Goal: Information Seeking & Learning: Learn about a topic

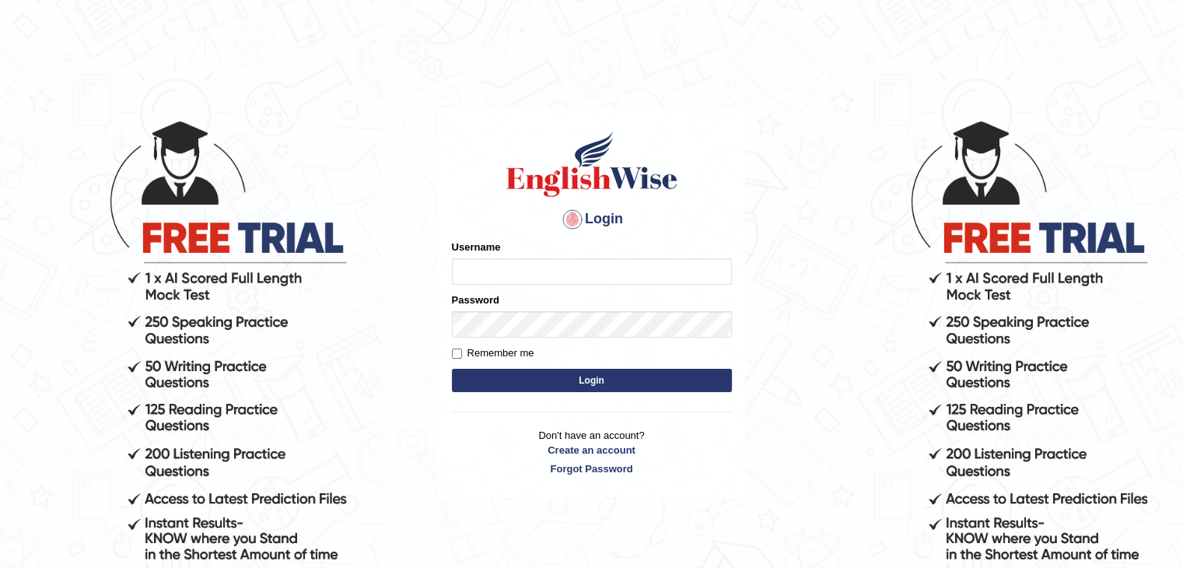
type input "0410954304"
click at [607, 376] on button "Login" at bounding box center [592, 380] width 280 height 23
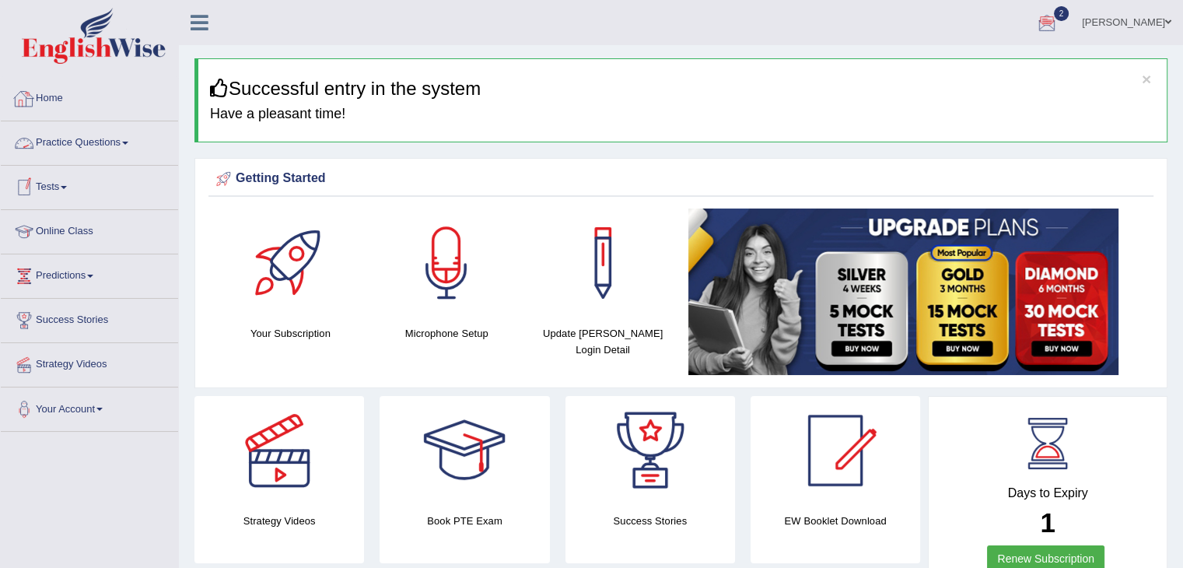
click at [139, 140] on link "Practice Questions" at bounding box center [89, 140] width 177 height 39
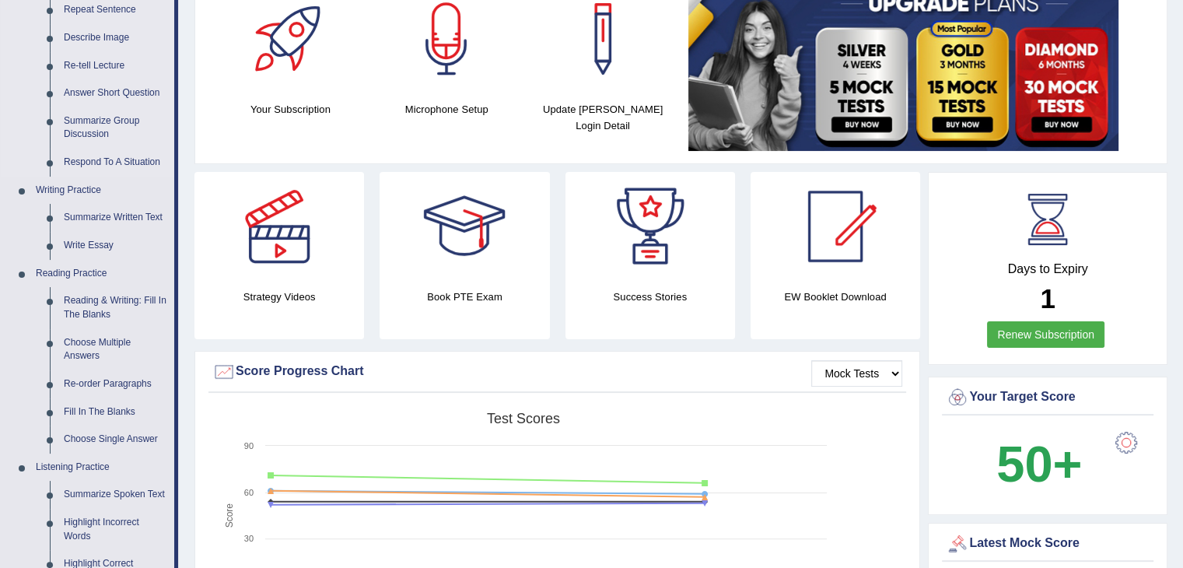
scroll to position [230, 0]
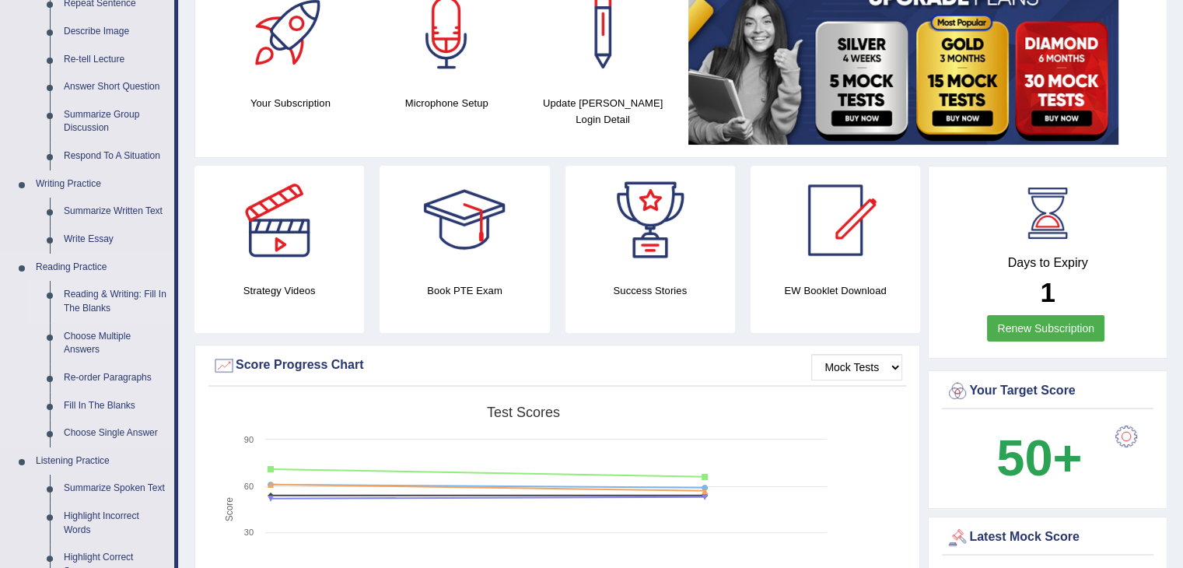
click at [69, 305] on link "Reading & Writing: Fill In The Blanks" at bounding box center [115, 301] width 117 height 41
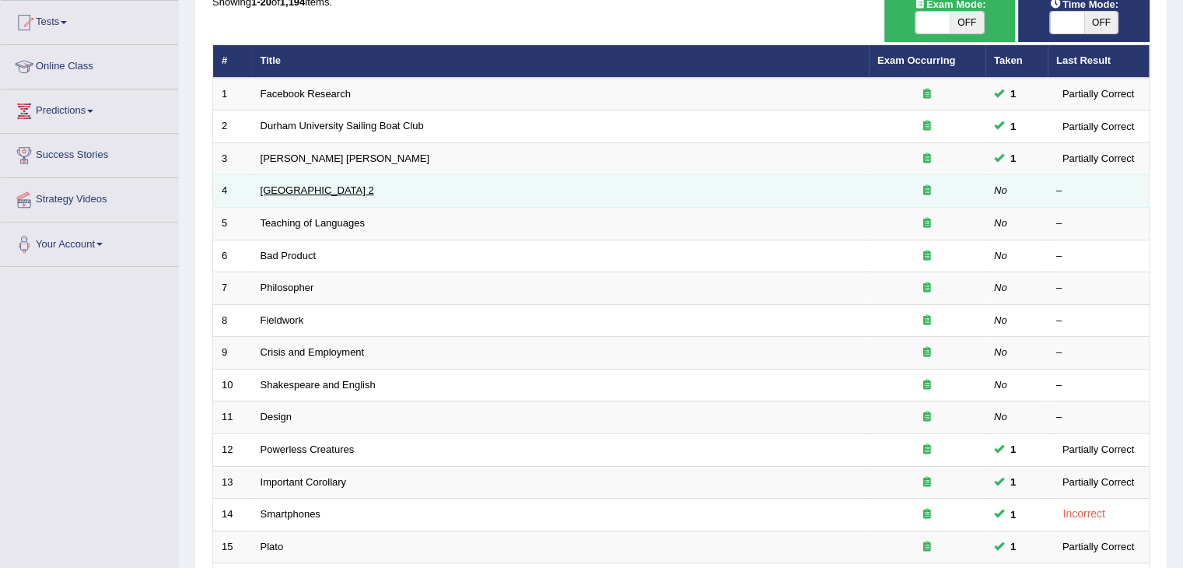
click at [348, 184] on link "Golden Gate Bridge 2" at bounding box center [318, 190] width 114 height 12
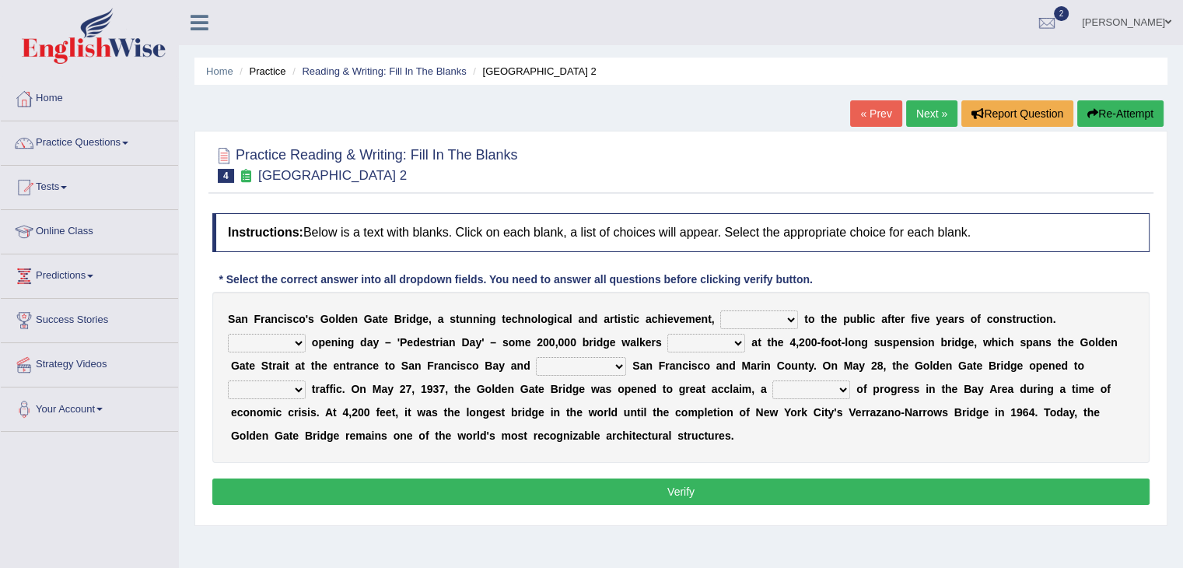
click at [787, 310] on select "opens closes appears equals" at bounding box center [759, 319] width 78 height 19
click at [669, 287] on div "Instructions: Below is a text with blanks. Click on each blank, a list of choic…" at bounding box center [680, 361] width 945 height 312
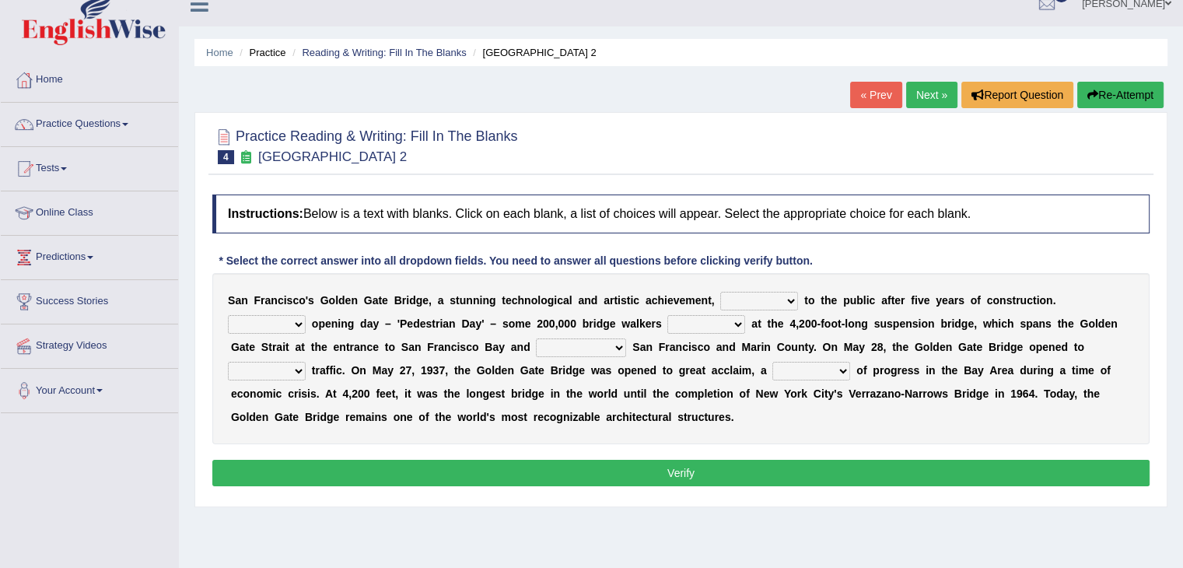
click at [671, 100] on div "Home Practice Reading & Writing: Fill In The Blanks Golden Gate Bridge 2 « Prev…" at bounding box center [681, 370] width 1004 height 778
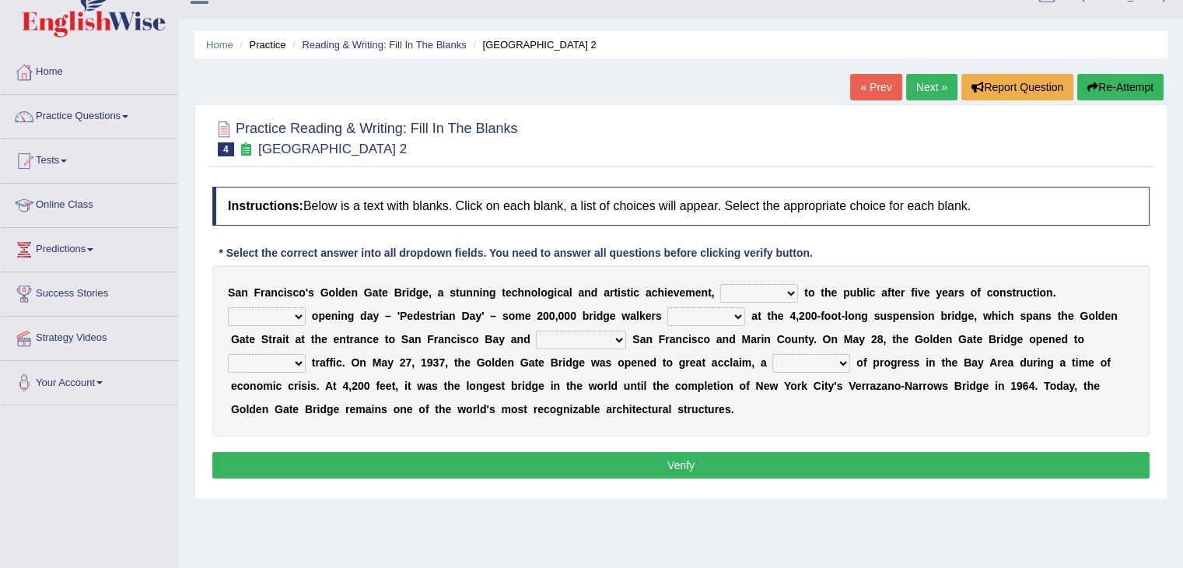
scroll to position [22, 0]
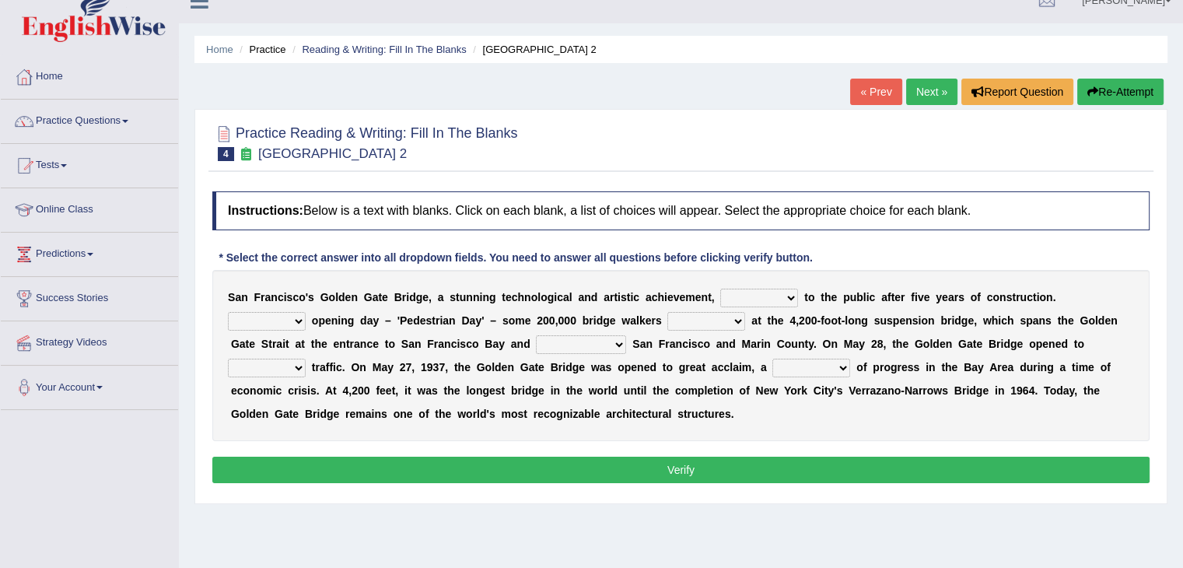
click at [559, 53] on li "Golden Gate Bridge 2" at bounding box center [532, 49] width 127 height 15
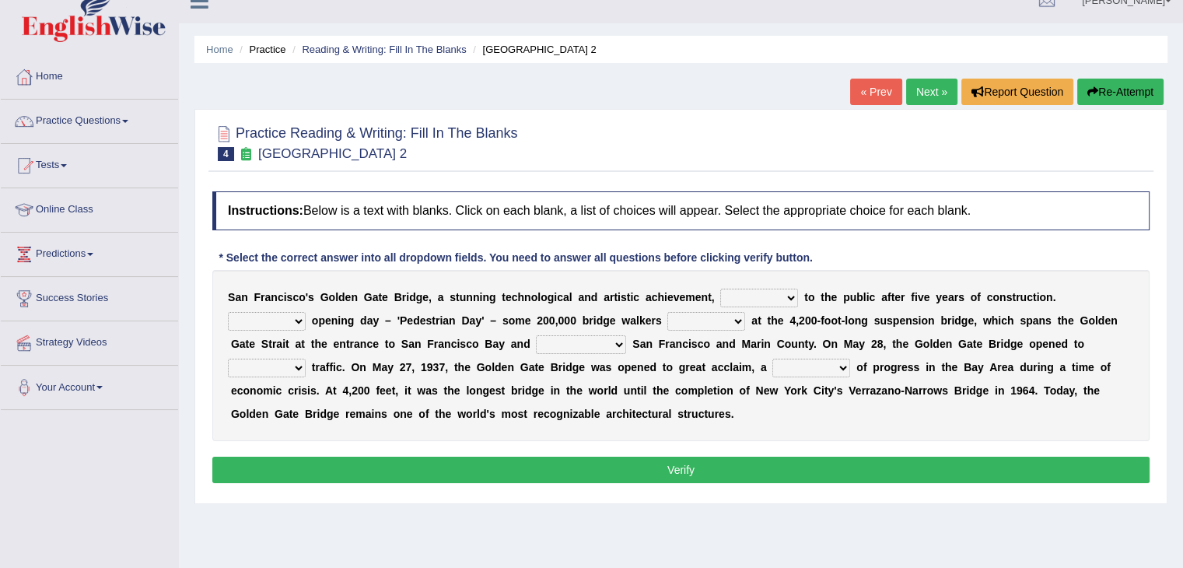
click at [1030, 548] on div "Home Practice Reading & Writing: Fill In The Blanks Golden Gate Bridge 2 « Prev…" at bounding box center [681, 367] width 1004 height 778
click at [727, 312] on select "stationed looked marveled laughed" at bounding box center [706, 321] width 78 height 19
drag, startPoint x: 793, startPoint y: 325, endPoint x: 786, endPoint y: 302, distance: 24.4
click at [786, 302] on div "S a n F r a n c i s c o ' s G o l d e n G a t e B r i d g e , a s t u n n i n g…" at bounding box center [680, 355] width 937 height 171
click at [786, 302] on select "opens closes appears equals" at bounding box center [759, 298] width 78 height 19
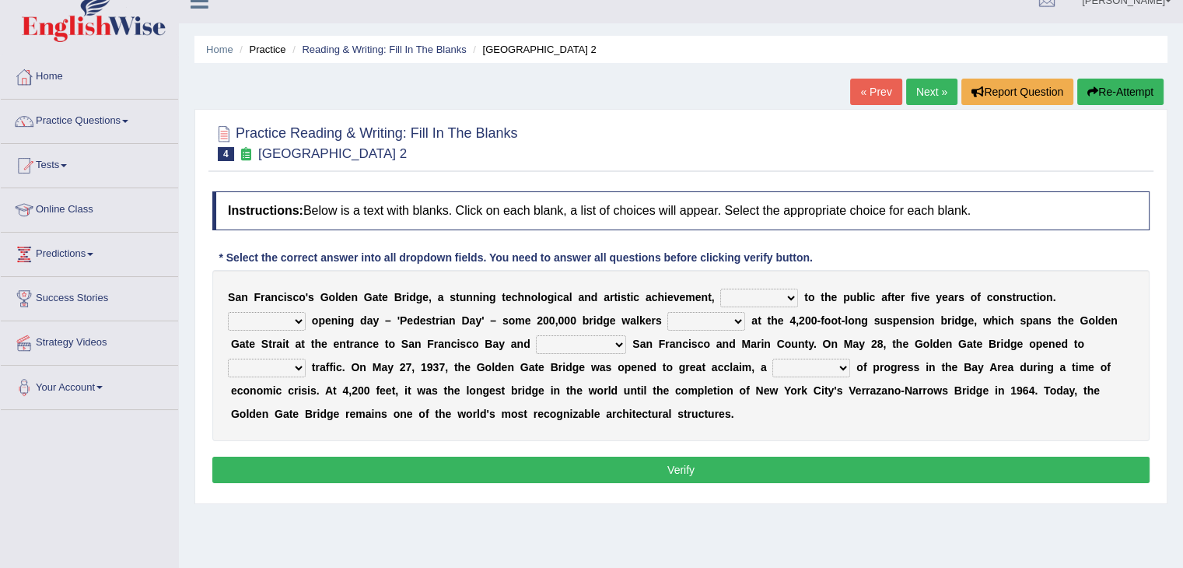
click at [720, 289] on select "opens closes appears equals" at bounding box center [759, 298] width 78 height 19
click at [765, 306] on div "S a n F r a n c i s c o ' s G o l d e n G a t e B r i d g e , a s t u n n i n g…" at bounding box center [680, 355] width 937 height 171
click at [762, 299] on select "opens closes appears equals" at bounding box center [759, 298] width 78 height 19
select select "appears"
click at [720, 289] on select "opens closes appears equals" at bounding box center [759, 298] width 78 height 19
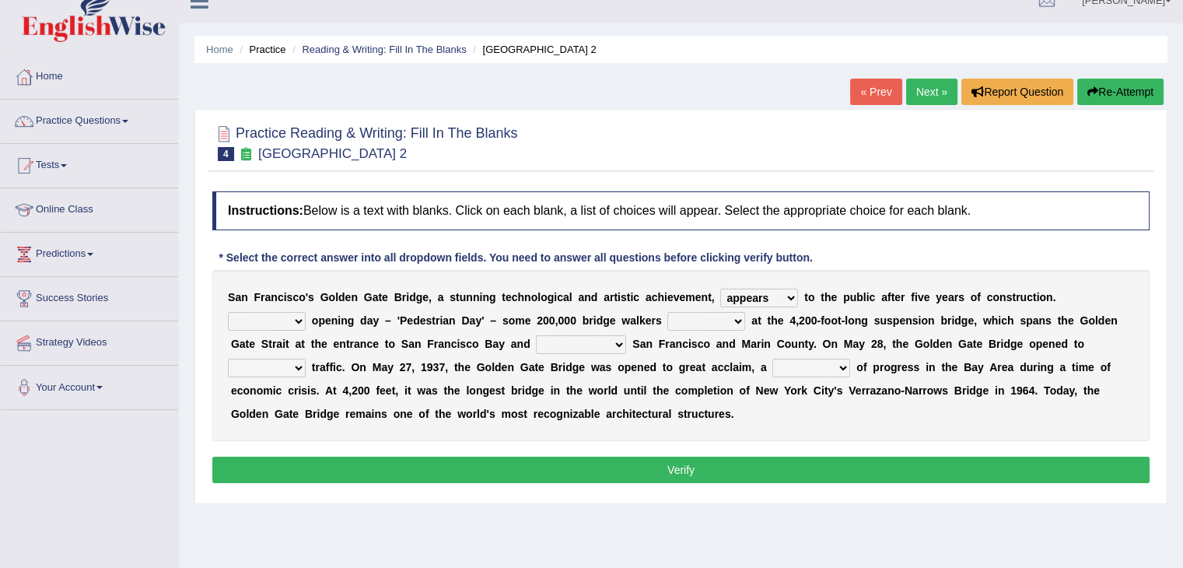
click at [291, 326] on select "On During Since When" at bounding box center [267, 321] width 78 height 19
select select "During"
click at [228, 312] on select "On During Since When" at bounding box center [267, 321] width 78 height 19
click at [692, 322] on select "stationed looked marveled laughed" at bounding box center [706, 321] width 78 height 19
select select "looked"
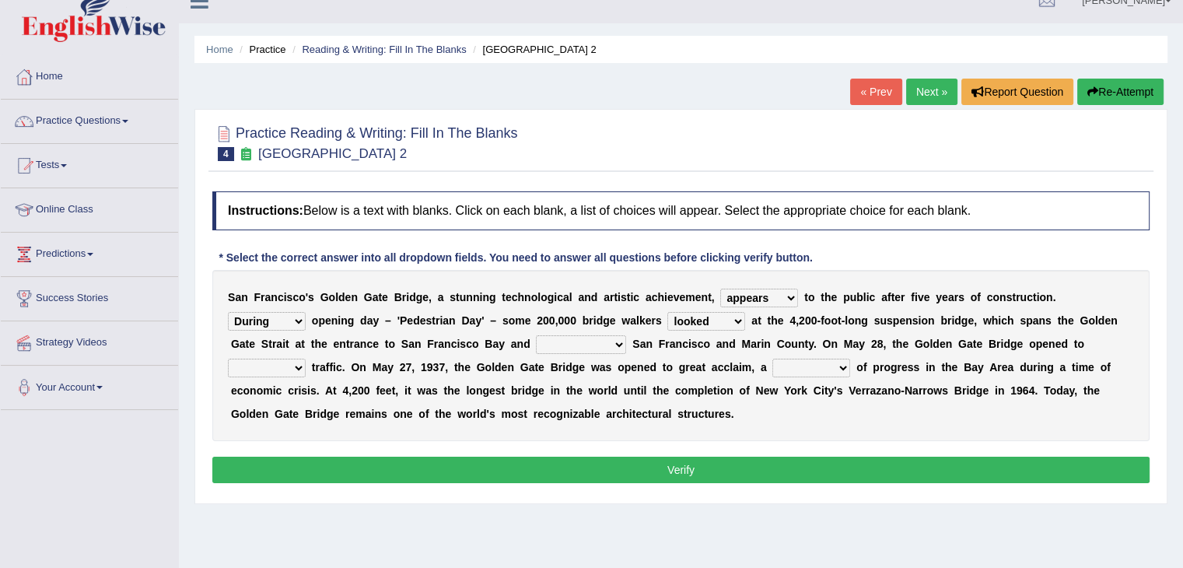
click at [667, 312] on select "stationed looked marveled laughed" at bounding box center [706, 321] width 78 height 19
click at [578, 335] on select "separates connects channels differentiates" at bounding box center [581, 344] width 90 height 19
select select "connects"
click at [536, 335] on select "separates connects channels differentiates" at bounding box center [581, 344] width 90 height 19
click at [286, 362] on select "aquatic vehicular airborne watertight" at bounding box center [267, 368] width 78 height 19
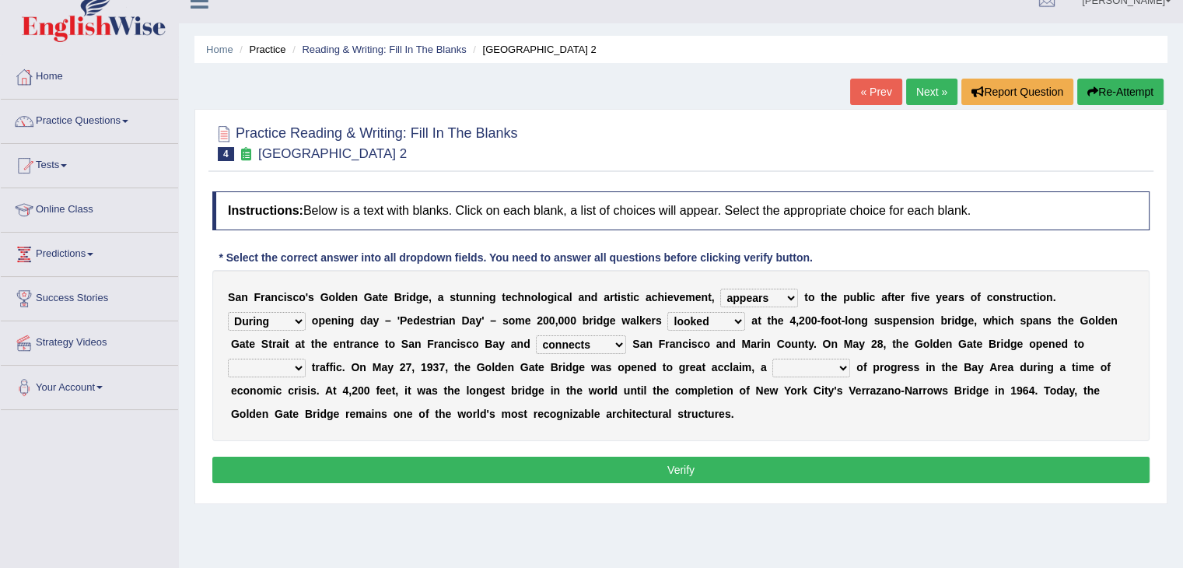
select select "aquatic"
click at [228, 359] on select "aquatic vehicular airborne watertight" at bounding box center [267, 368] width 78 height 19
click at [802, 348] on div "S a n F r a n c i s c o ' s G o l d e n G a t e B r i d g e , a s t u n n i n g…" at bounding box center [680, 355] width 937 height 171
click at [803, 361] on select "denial symbol technique yield" at bounding box center [811, 368] width 78 height 19
select select "symbol"
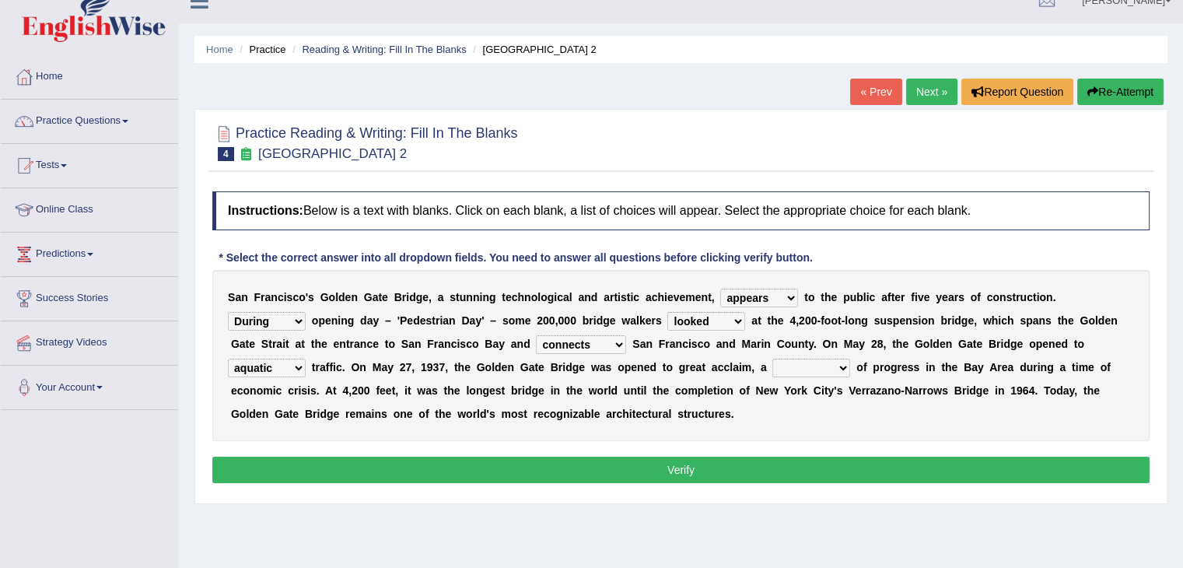
click at [772, 359] on select "denial symbol technique yield" at bounding box center [811, 368] width 78 height 19
click at [758, 457] on button "Verify" at bounding box center [680, 470] width 937 height 26
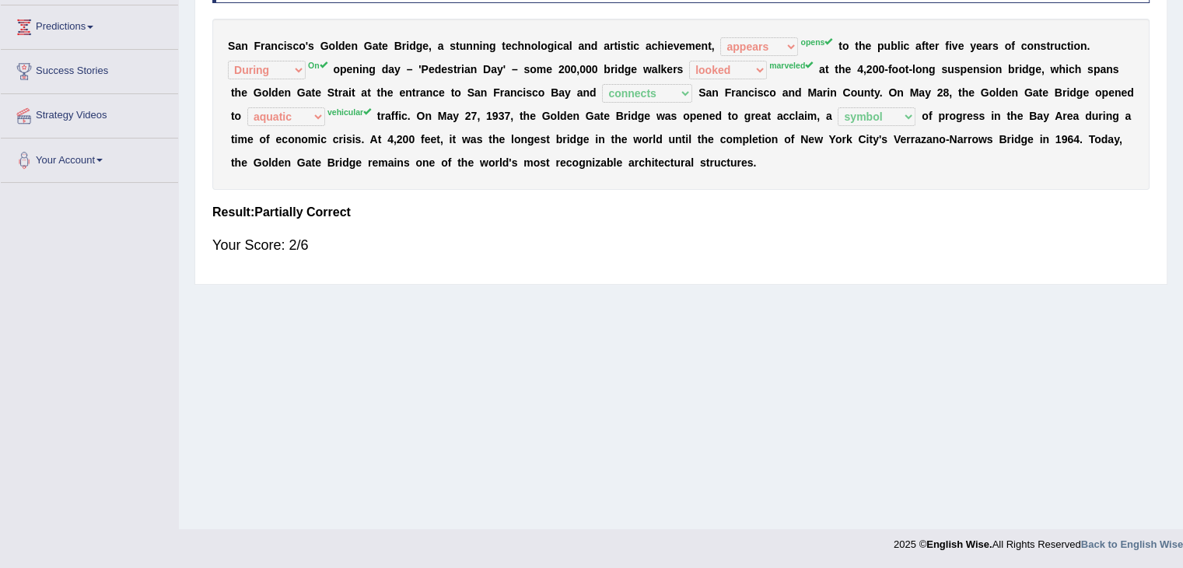
scroll to position [0, 0]
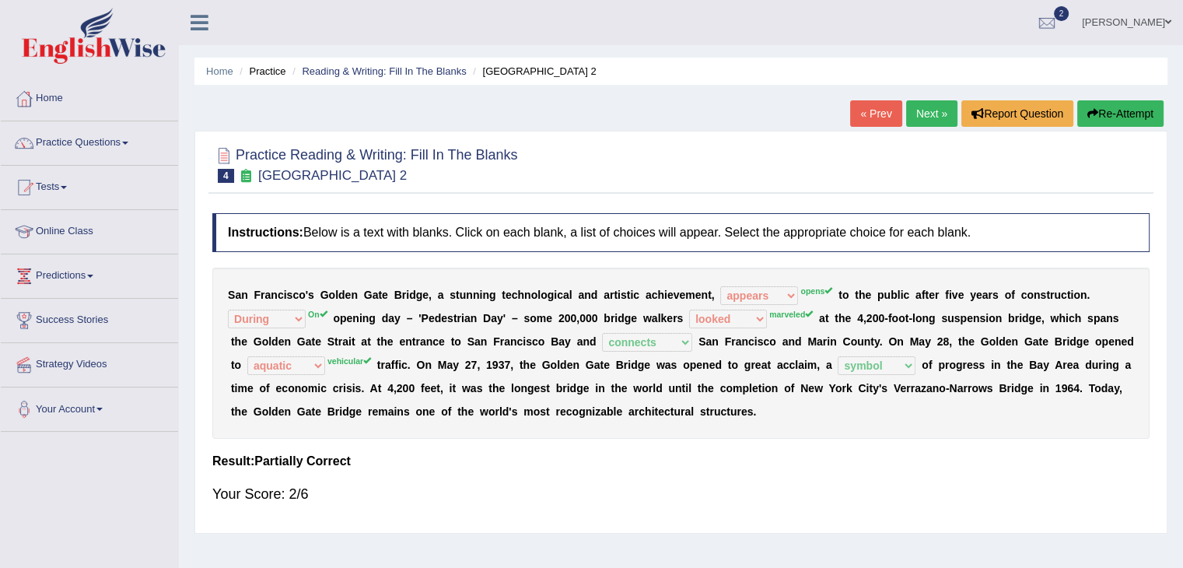
click at [939, 107] on link "Next »" at bounding box center [931, 113] width 51 height 26
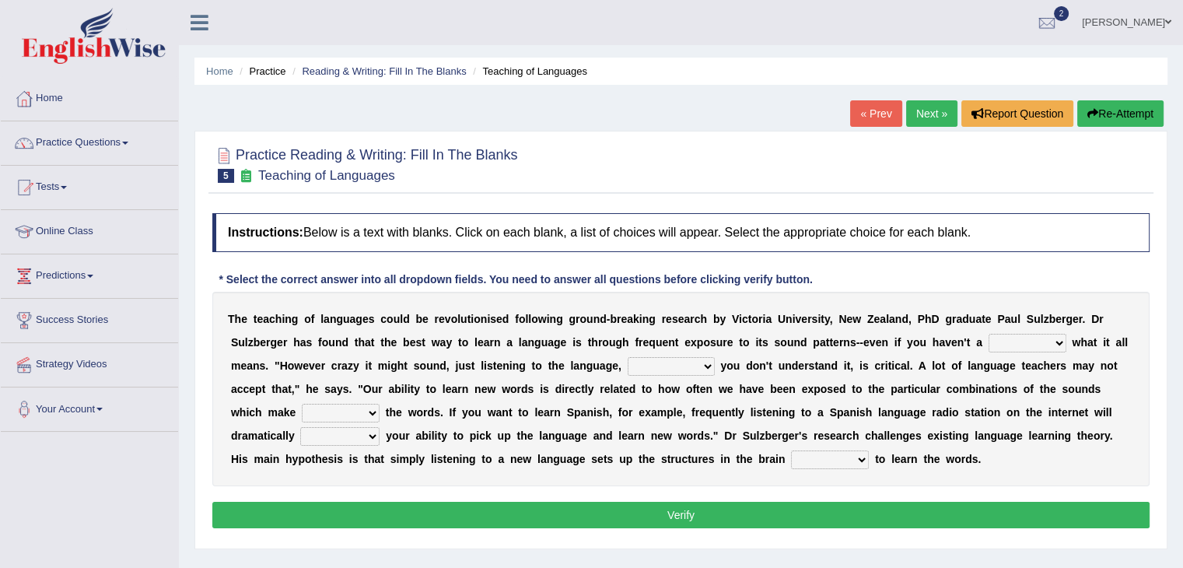
click at [878, 114] on link "« Prev" at bounding box center [875, 113] width 51 height 26
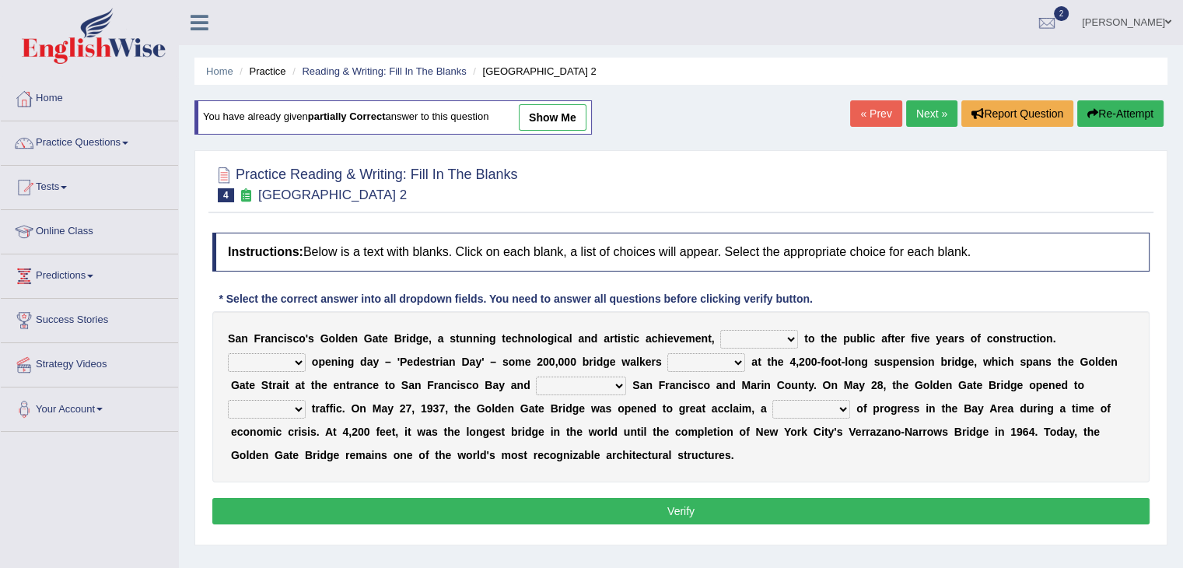
click at [776, 333] on select "opens closes appears equals" at bounding box center [759, 339] width 78 height 19
select select "opens"
click at [720, 330] on select "opens closes appears equals" at bounding box center [759, 339] width 78 height 19
click at [706, 362] on select "stationed looked marveled laughed" at bounding box center [706, 362] width 78 height 19
select select "marveled"
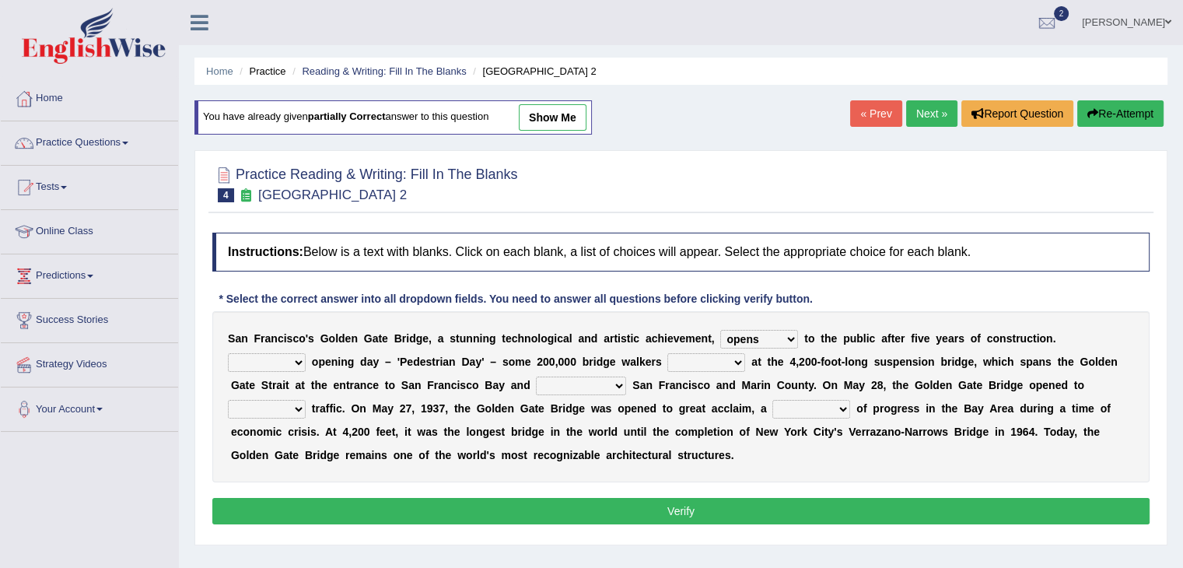
click at [667, 353] on select "stationed looked marveled laughed" at bounding box center [706, 362] width 78 height 19
click at [290, 353] on select "On During Since When" at bounding box center [267, 362] width 78 height 19
select select "On"
click at [228, 353] on select "On During Since When" at bounding box center [267, 362] width 78 height 19
click at [535, 380] on b at bounding box center [533, 385] width 6 height 12
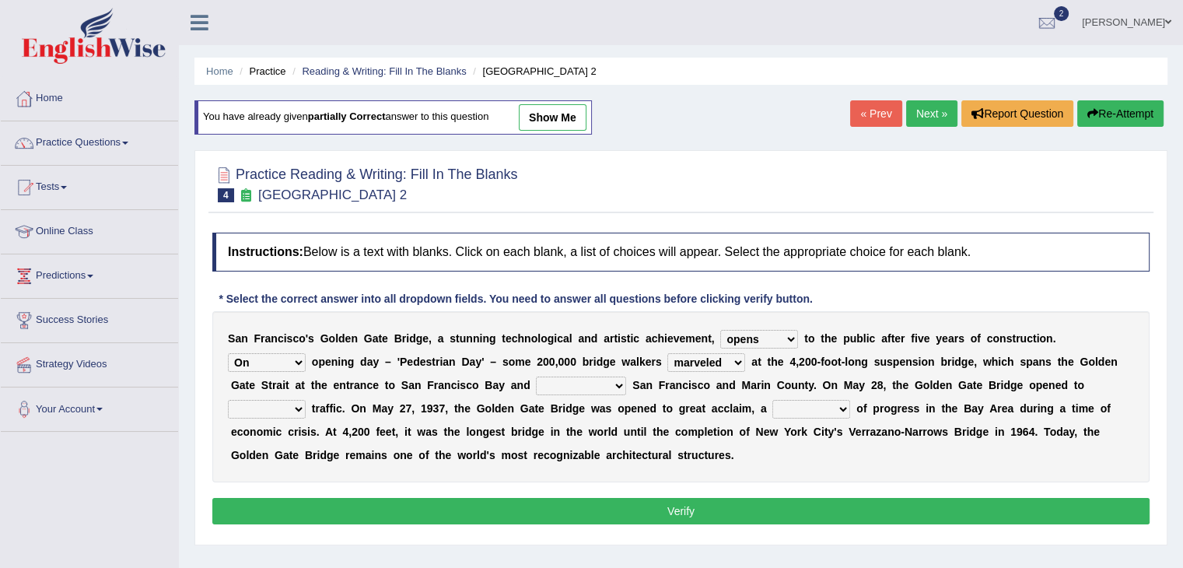
click at [540, 382] on select "separates connects channels differentiates" at bounding box center [581, 385] width 90 height 19
select select "connects"
click at [536, 376] on select "separates connects channels differentiates" at bounding box center [581, 385] width 90 height 19
click at [283, 402] on select "aquatic vehicular airborne watertight" at bounding box center [267, 409] width 78 height 19
select select "vehicular"
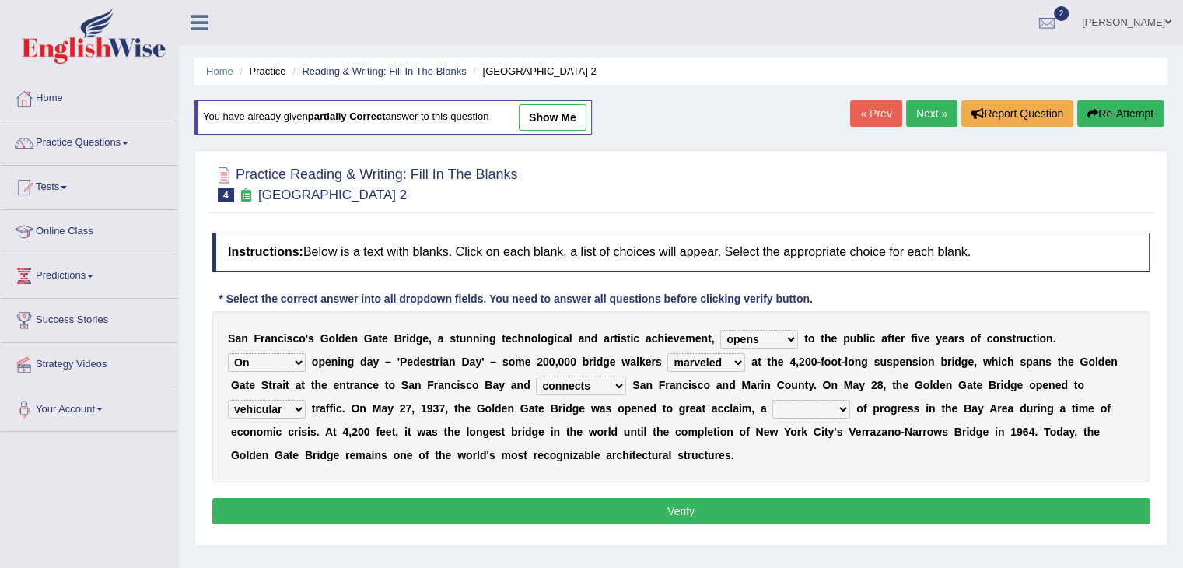
click at [228, 400] on select "aquatic vehicular airborne watertight" at bounding box center [267, 409] width 78 height 19
click at [825, 400] on select "denial symbol technique yield" at bounding box center [811, 409] width 78 height 19
select select "symbol"
click at [772, 400] on select "denial symbol technique yield" at bounding box center [811, 409] width 78 height 19
click at [797, 508] on button "Verify" at bounding box center [680, 511] width 937 height 26
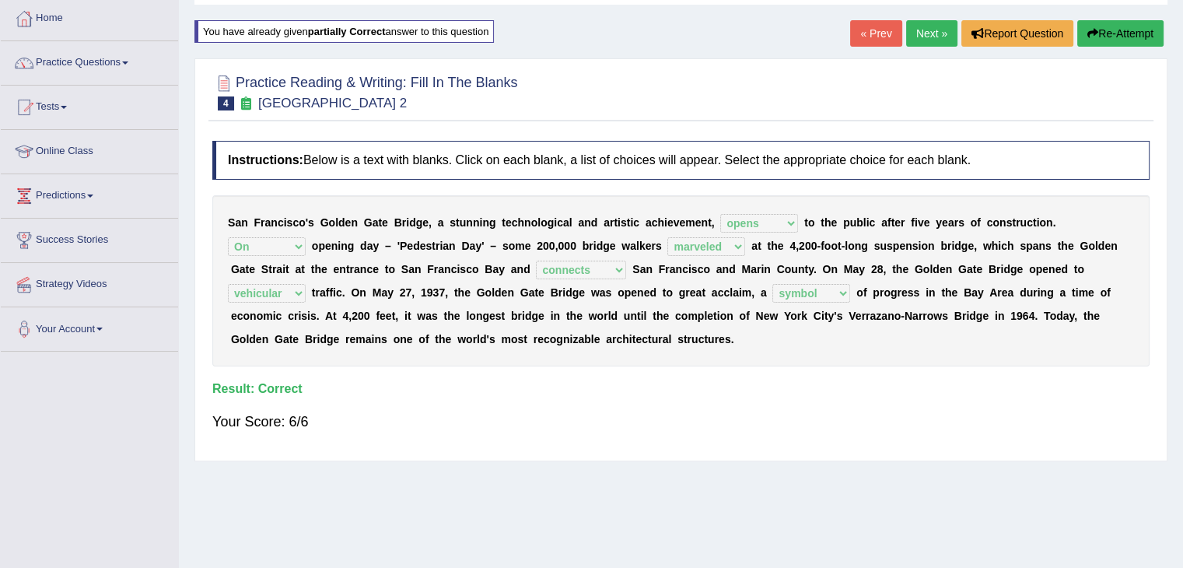
scroll to position [37, 0]
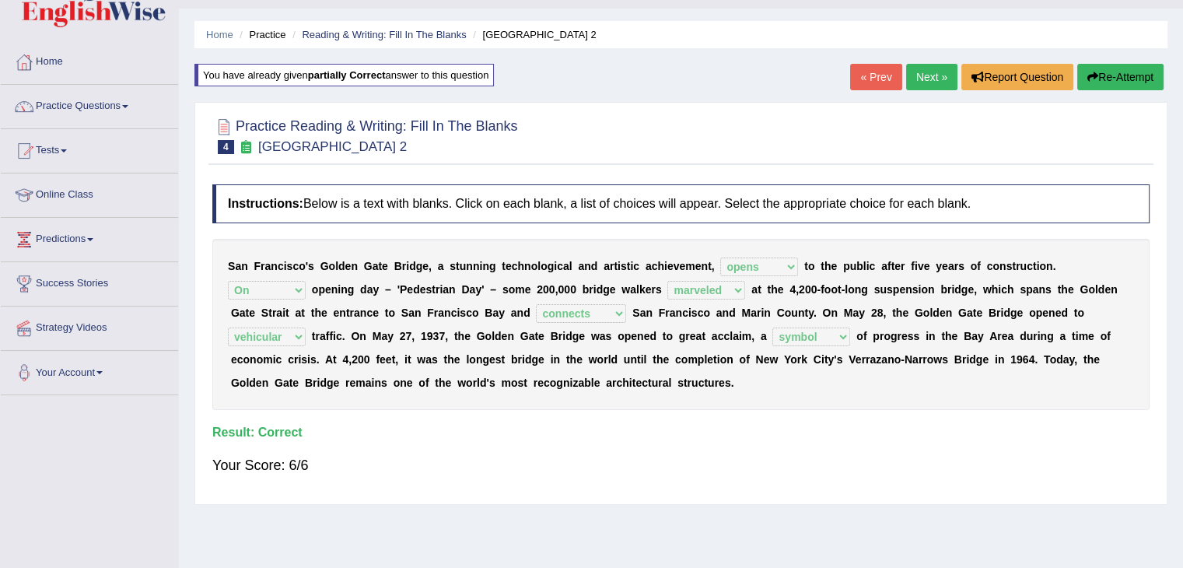
click at [941, 85] on link "Next »" at bounding box center [931, 77] width 51 height 26
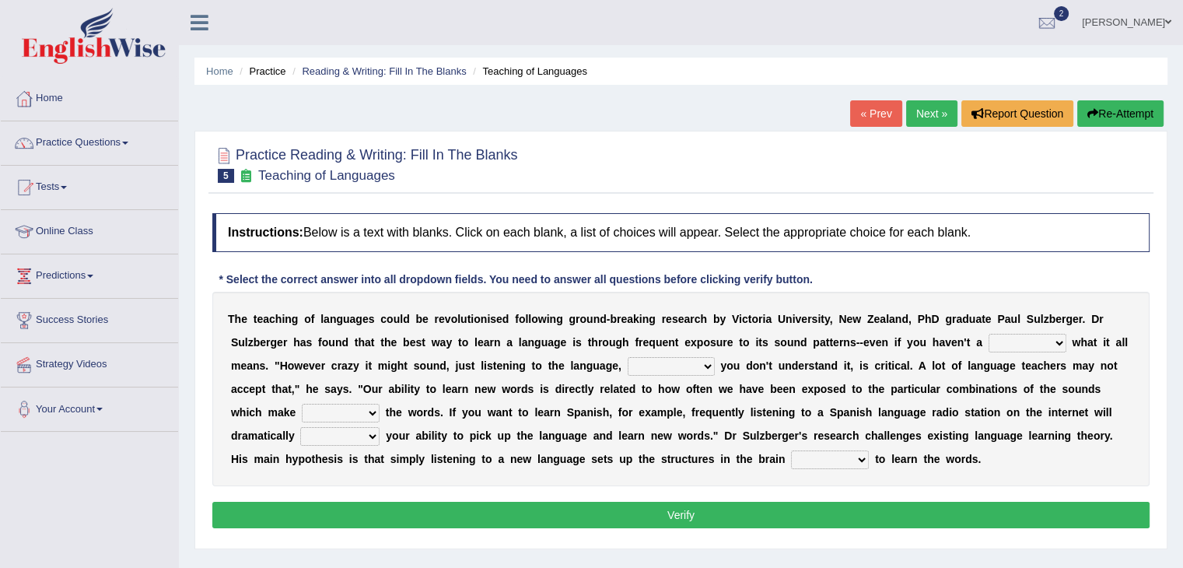
drag, startPoint x: 490, startPoint y: 391, endPoint x: 502, endPoint y: 339, distance: 53.4
click at [502, 339] on div "T h e t e a c h i n g o f l a n g u a g e s c o u l d b e r e v o l u t i o n i…" at bounding box center [680, 389] width 937 height 194
click at [1069, 348] on div "T h e t e a c h i n g o f l a n g u a g e s c o u l d b e r e v o l u t i o n i…" at bounding box center [680, 389] width 937 height 194
click at [1050, 338] on select "dew claw clue due" at bounding box center [1028, 343] width 78 height 19
click at [989, 334] on select "dew claw clue due" at bounding box center [1028, 343] width 78 height 19
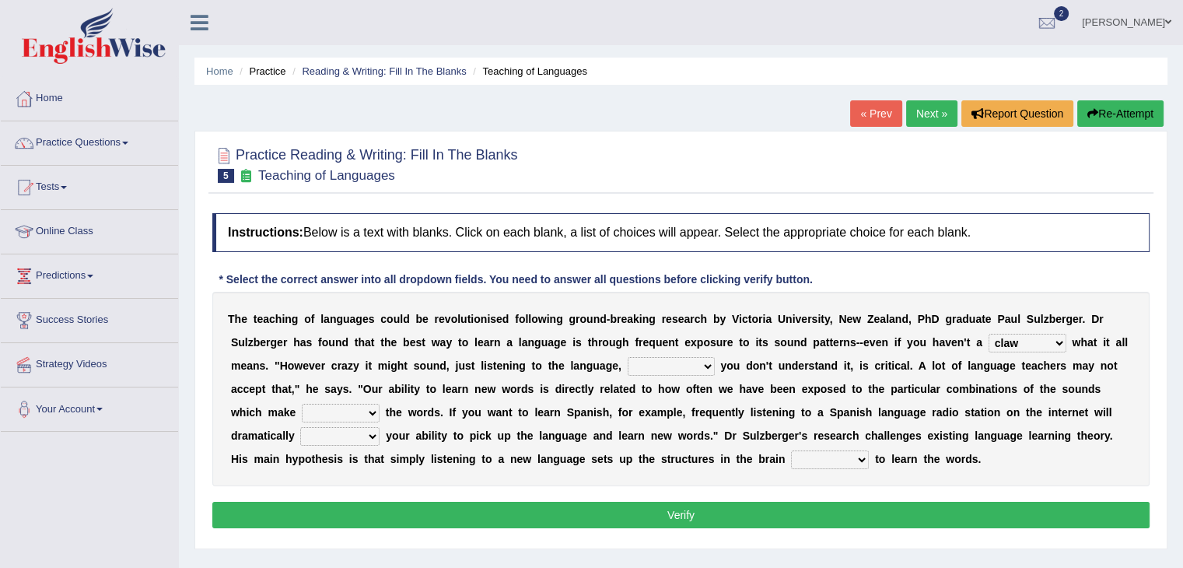
click at [1008, 342] on select "dew claw clue due" at bounding box center [1028, 343] width 78 height 19
select select "clue"
click at [989, 334] on select "dew claw clue due" at bounding box center [1028, 343] width 78 height 19
click at [693, 359] on select "but also all together even though if so" at bounding box center [671, 366] width 87 height 19
select select "all together"
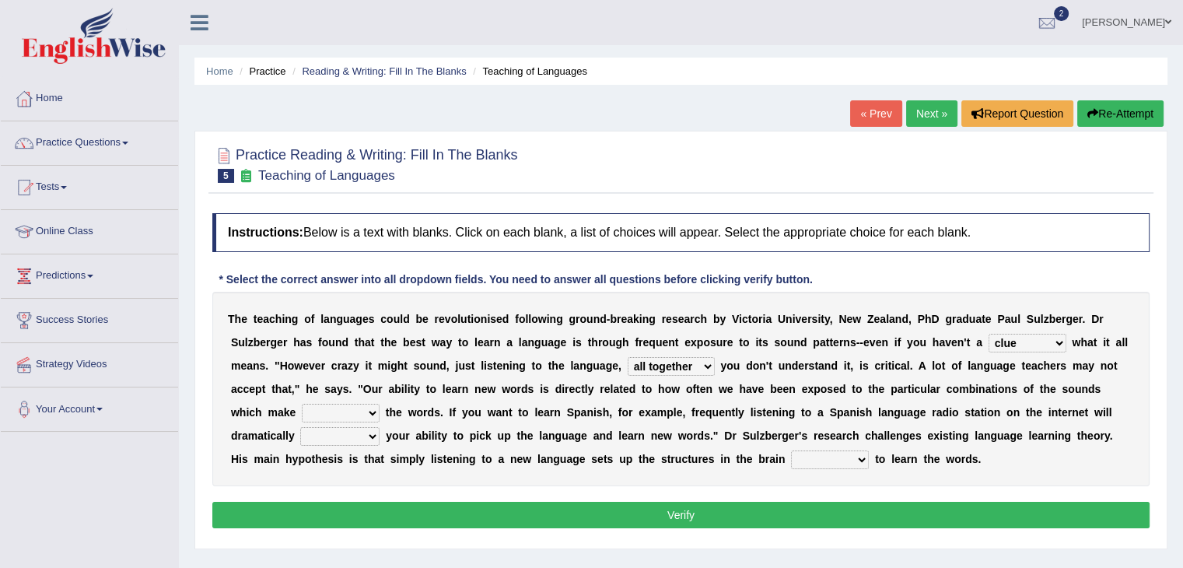
click at [628, 357] on select "but also all together even though if so" at bounding box center [671, 366] width 87 height 19
click at [327, 404] on select "down up of on" at bounding box center [341, 413] width 78 height 19
select select "up"
click at [302, 404] on select "down up of on" at bounding box center [341, 413] width 78 height 19
click at [345, 430] on select "evaluate exaggerate describe boost" at bounding box center [339, 436] width 79 height 19
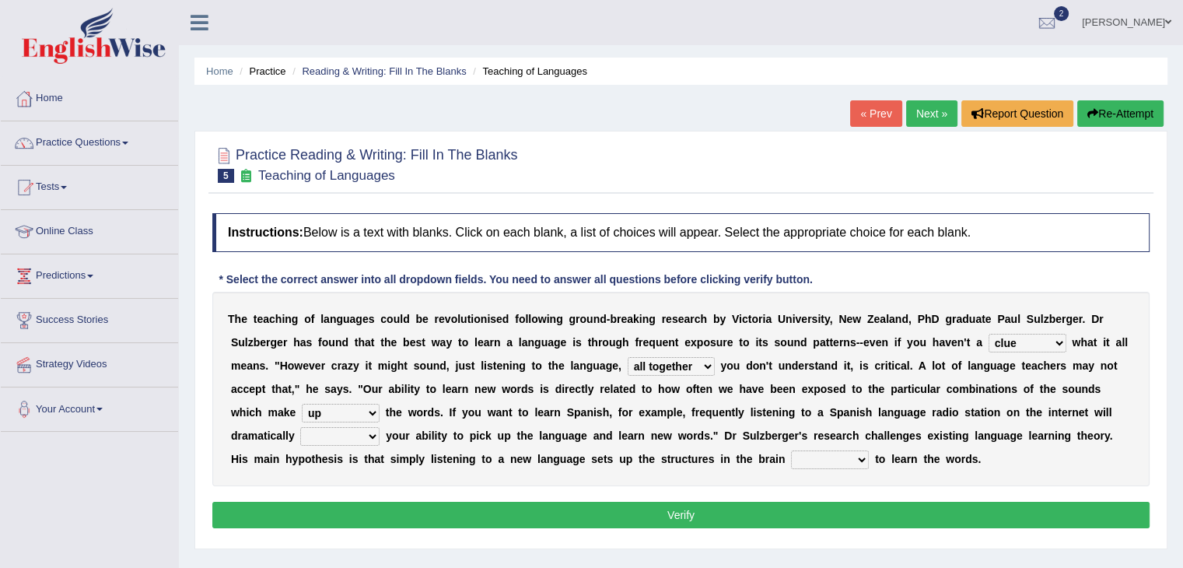
click at [339, 401] on div "T h e t e a c h i n g o f l a n g u a g e s c o u l d b e r e v o l u t i o n i…" at bounding box center [680, 389] width 937 height 194
click at [348, 413] on select "down up of on" at bounding box center [341, 413] width 78 height 19
click at [408, 481] on div "T h e t e a c h i n g o f l a n g u a g e s c o u l d b e r e v o l u t i o n i…" at bounding box center [680, 389] width 937 height 194
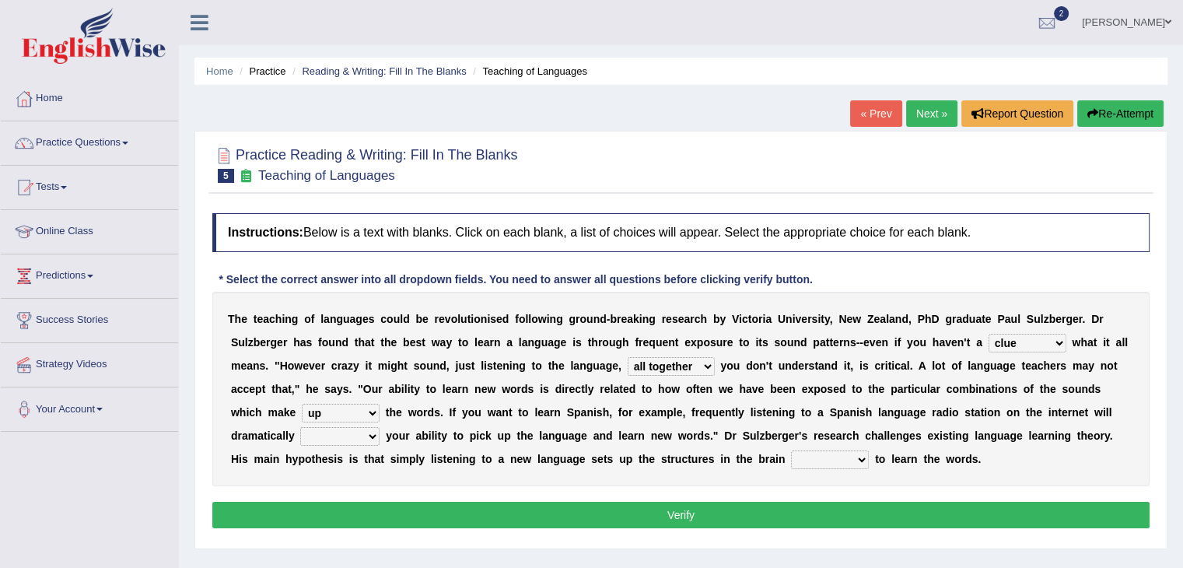
click at [310, 427] on select "evaluate exaggerate describe boost" at bounding box center [339, 436] width 79 height 19
select select "exaggerate"
click at [300, 427] on select "evaluate exaggerate describe boost" at bounding box center [339, 436] width 79 height 19
click at [838, 450] on select "requiring required directed to require" at bounding box center [830, 459] width 78 height 19
select select "required"
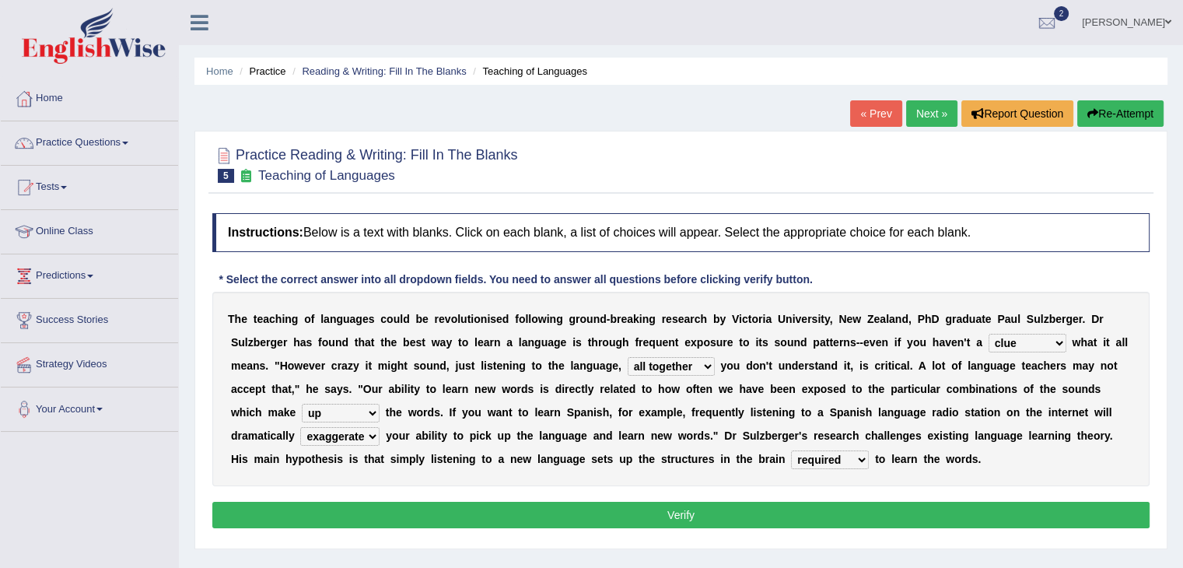
click at [791, 450] on select "requiring required directed to require" at bounding box center [830, 459] width 78 height 19
click at [837, 508] on button "Verify" at bounding box center [680, 515] width 937 height 26
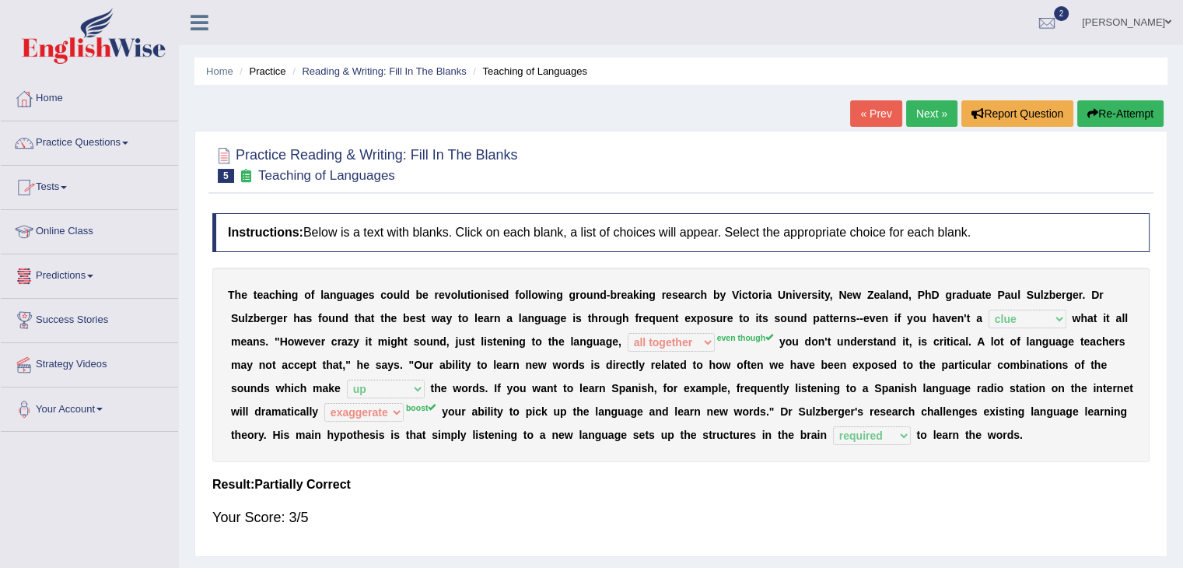
click at [93, 327] on link "Success Stories" at bounding box center [89, 318] width 177 height 39
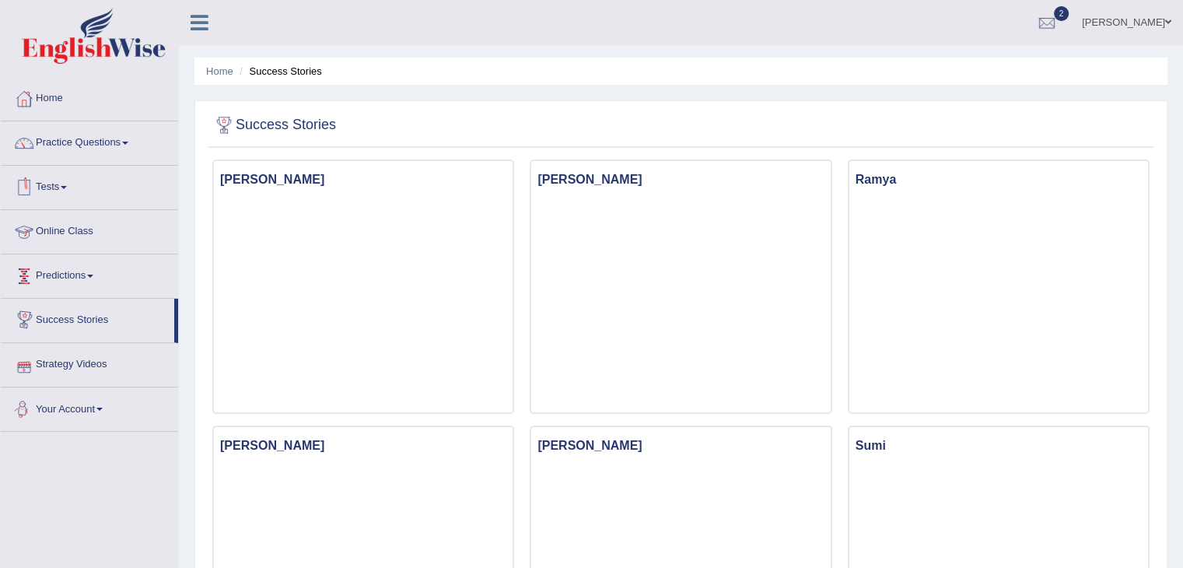
click at [88, 369] on link "Strategy Videos" at bounding box center [89, 362] width 177 height 39
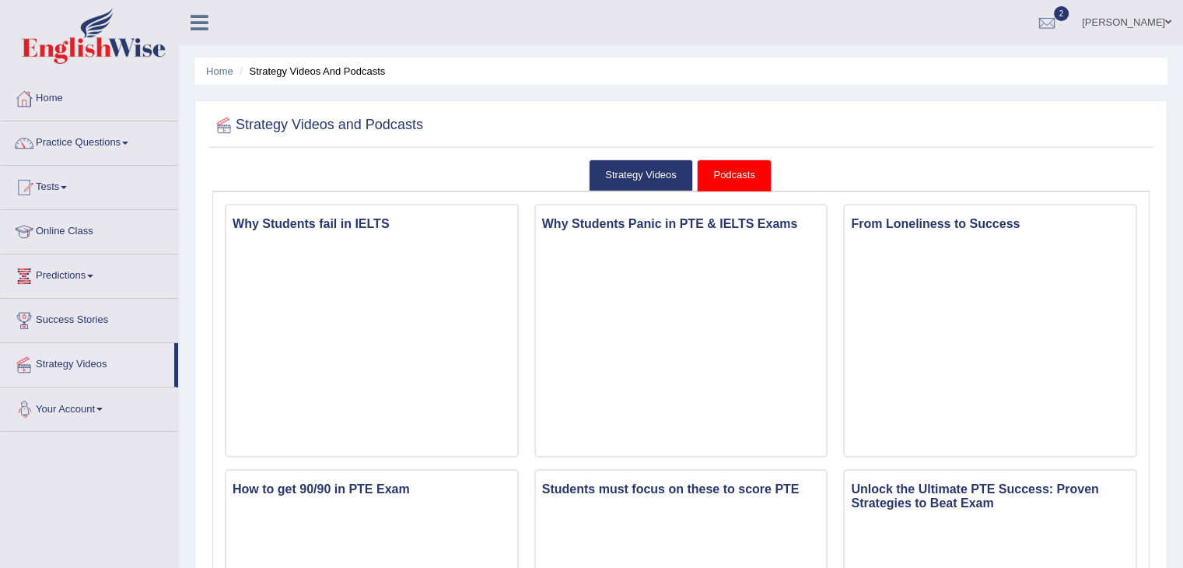
click at [104, 402] on link "Your Account" at bounding box center [89, 406] width 177 height 39
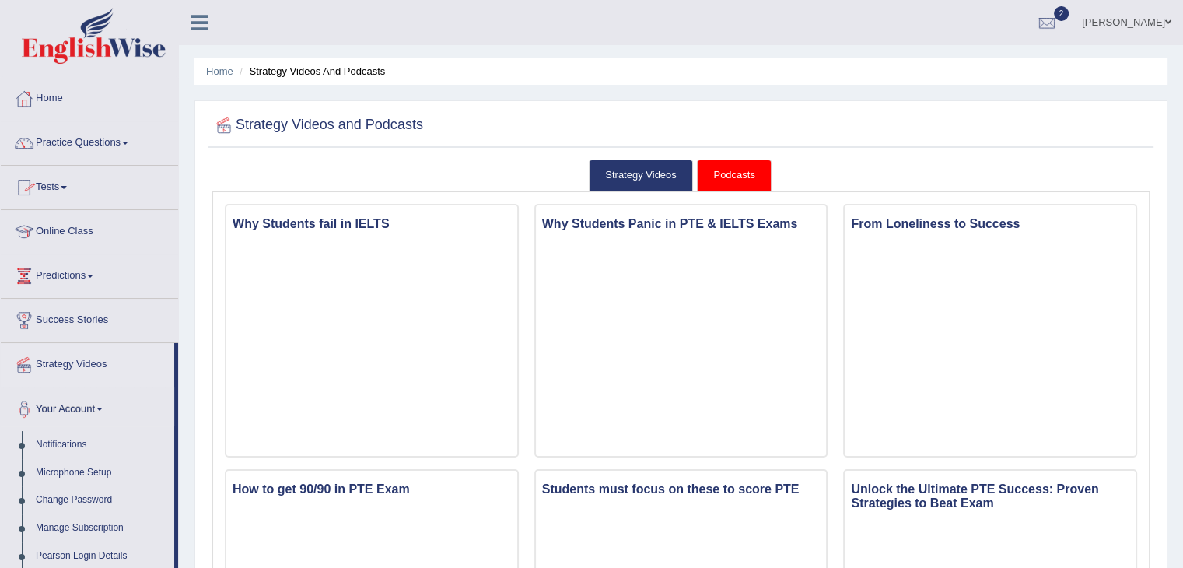
click at [75, 239] on link "Online Class" at bounding box center [89, 229] width 177 height 39
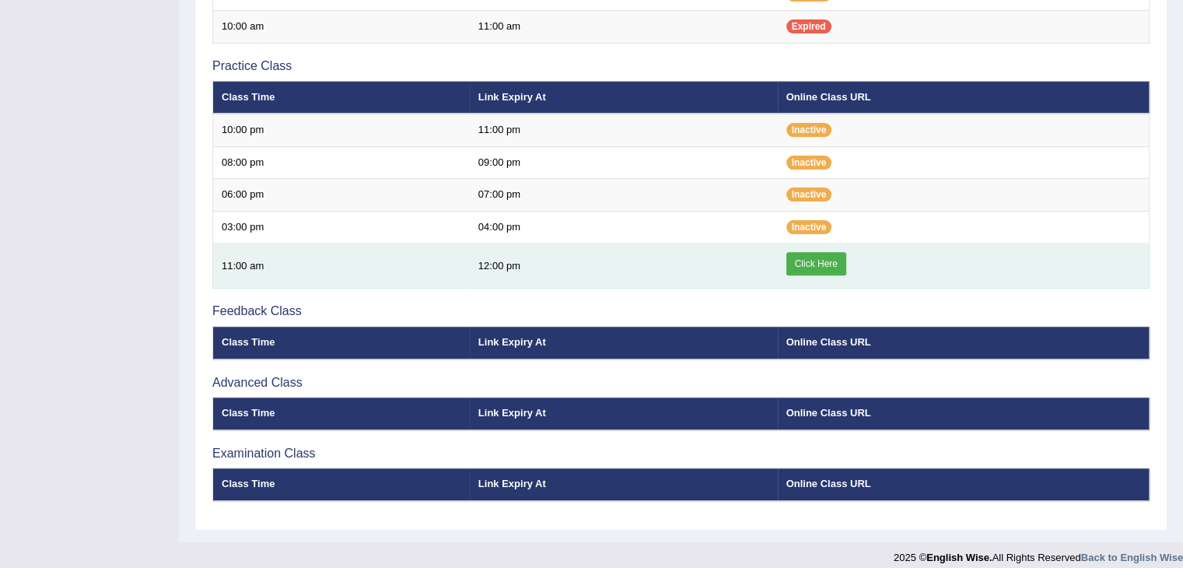
scroll to position [499, 0]
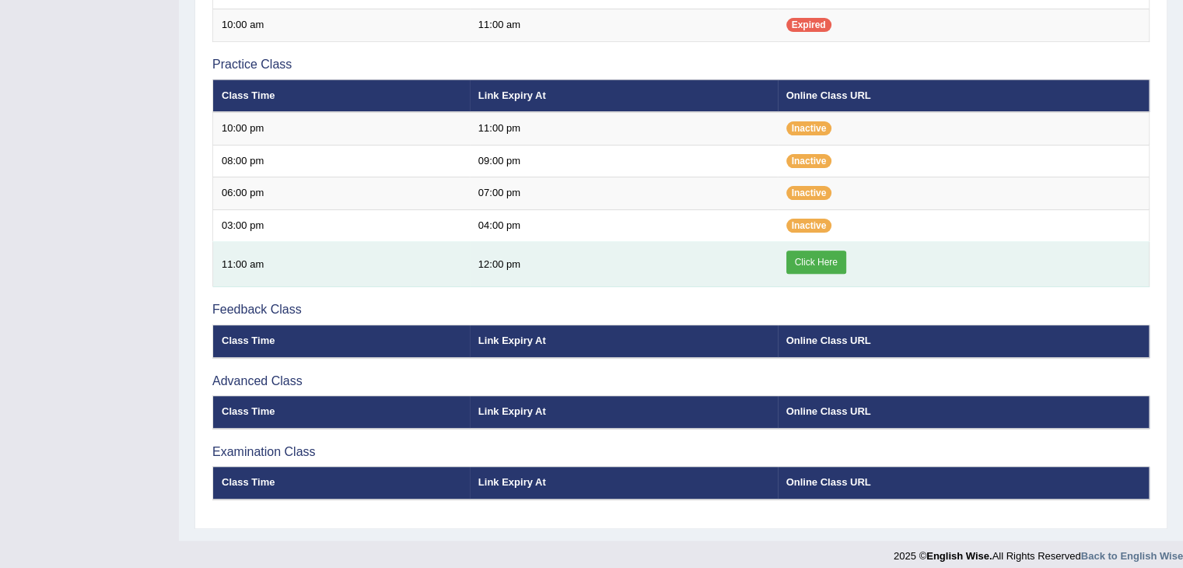
click at [821, 264] on link "Click Here" at bounding box center [816, 261] width 60 height 23
click at [791, 256] on link "Click Here" at bounding box center [816, 261] width 60 height 23
